Goal: Task Accomplishment & Management: Use online tool/utility

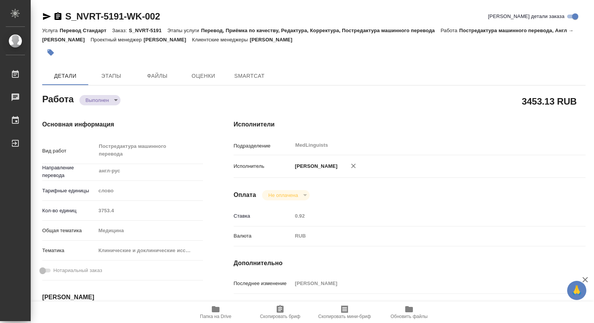
type textarea "x"
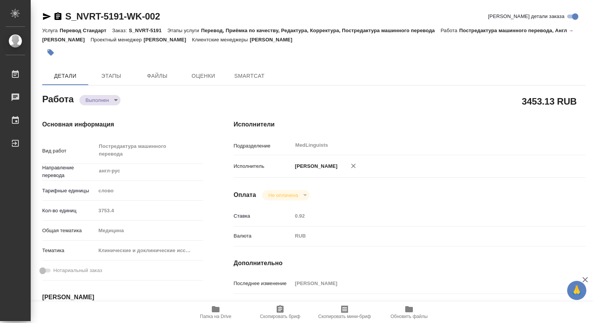
type textarea "x"
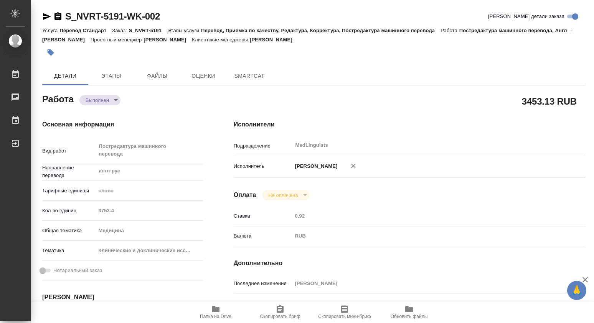
type textarea "x"
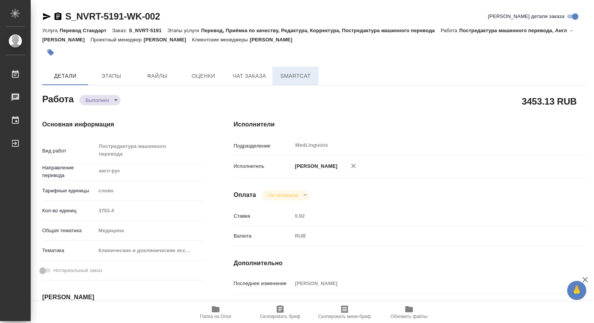
type textarea "x"
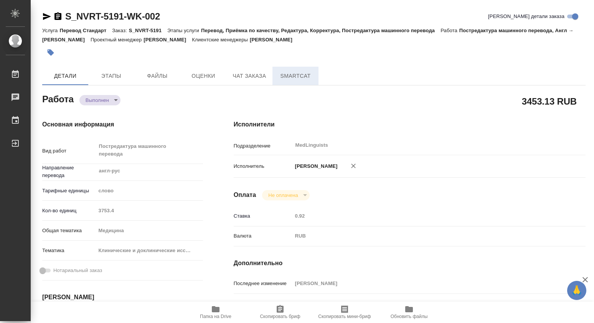
click at [310, 73] on span "SmartCat" at bounding box center [295, 76] width 37 height 10
